Goal: Use online tool/utility: Use online tool/utility

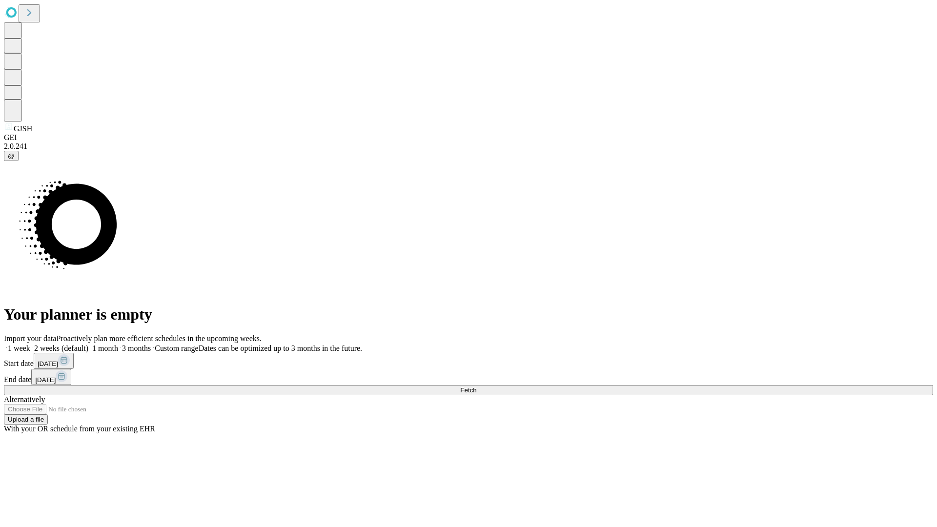
click at [477, 387] on span "Fetch" at bounding box center [468, 390] width 16 height 7
